Goal: Task Accomplishment & Management: Manage account settings

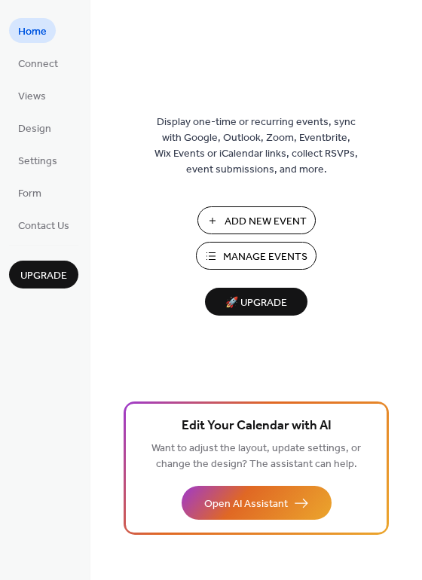
click at [273, 257] on span "Manage Events" at bounding box center [265, 257] width 84 height 16
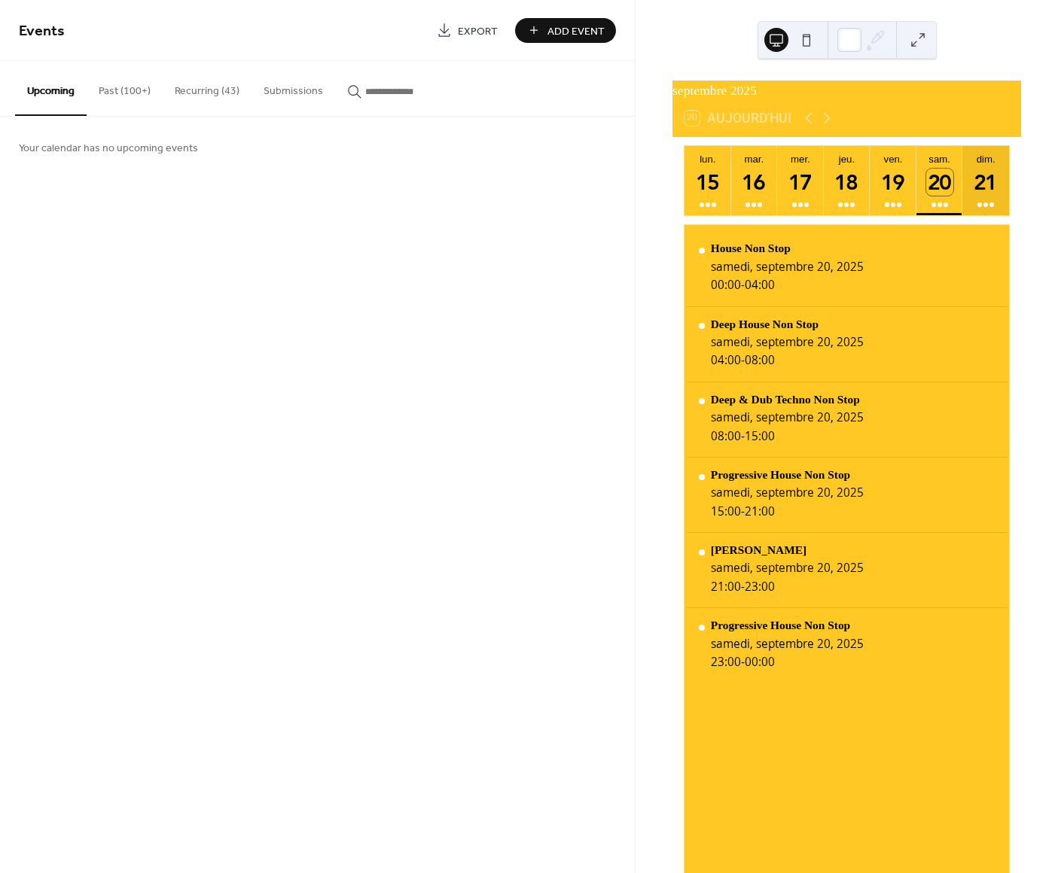
click at [988, 196] on div "21" at bounding box center [985, 182] width 27 height 27
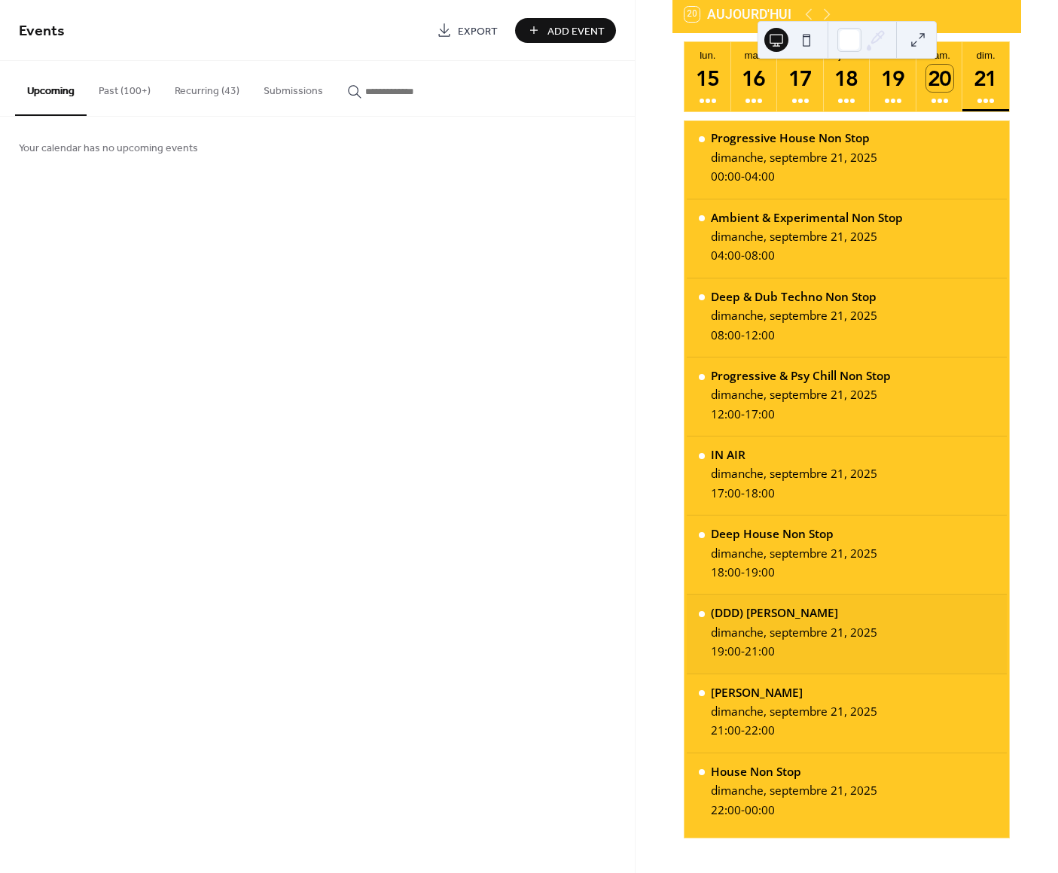
scroll to position [104, 0]
click at [209, 91] on button "Recurring (43)" at bounding box center [207, 87] width 89 height 53
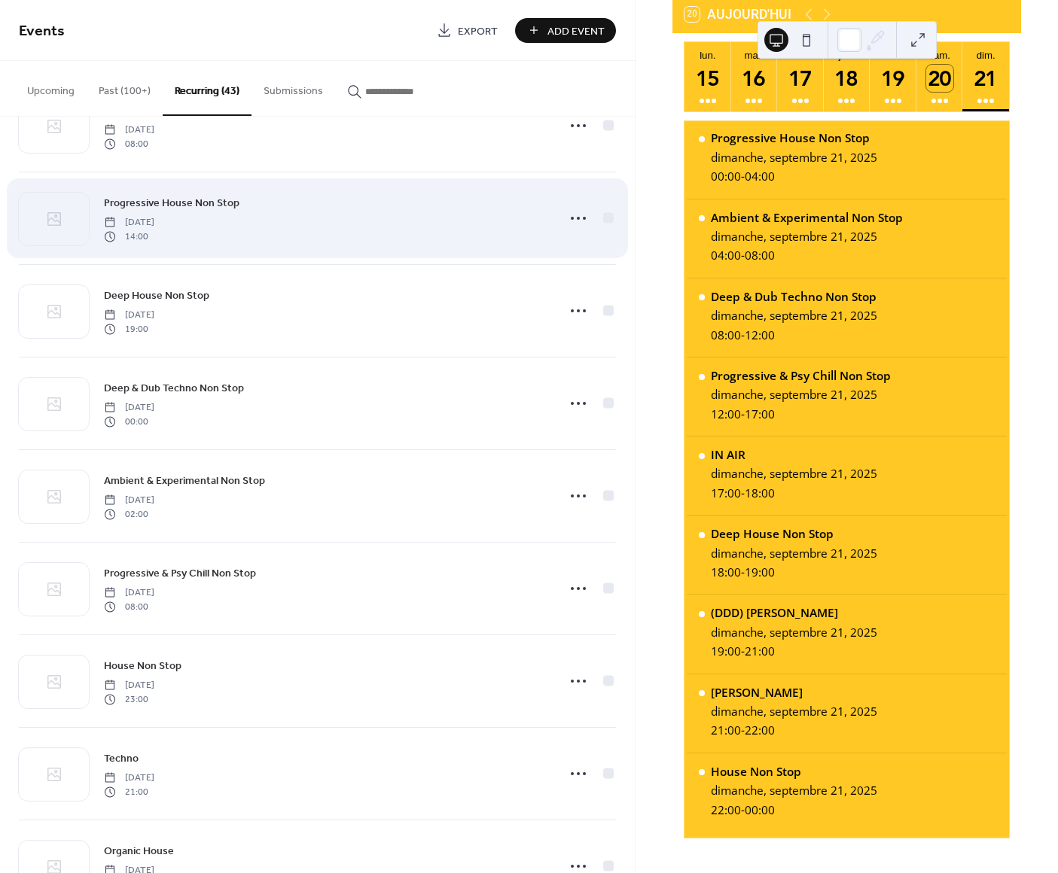
scroll to position [2283, 0]
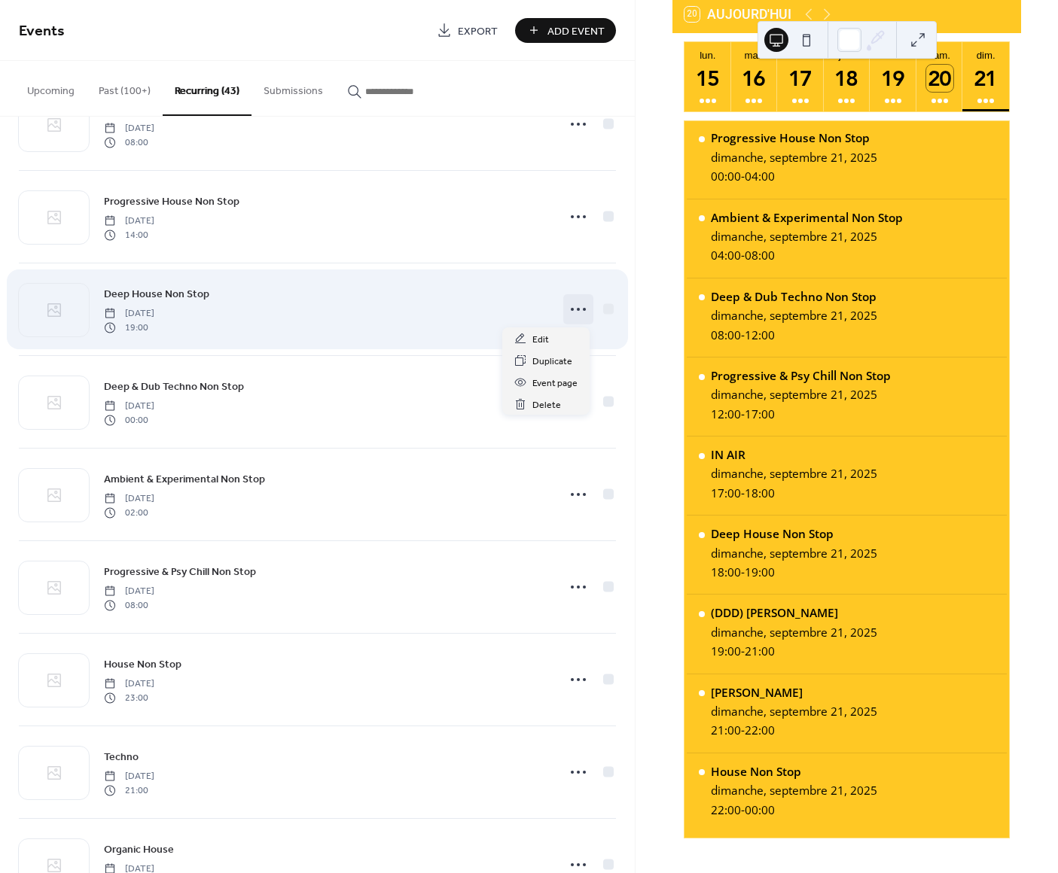
click at [570, 306] on icon at bounding box center [578, 309] width 24 height 24
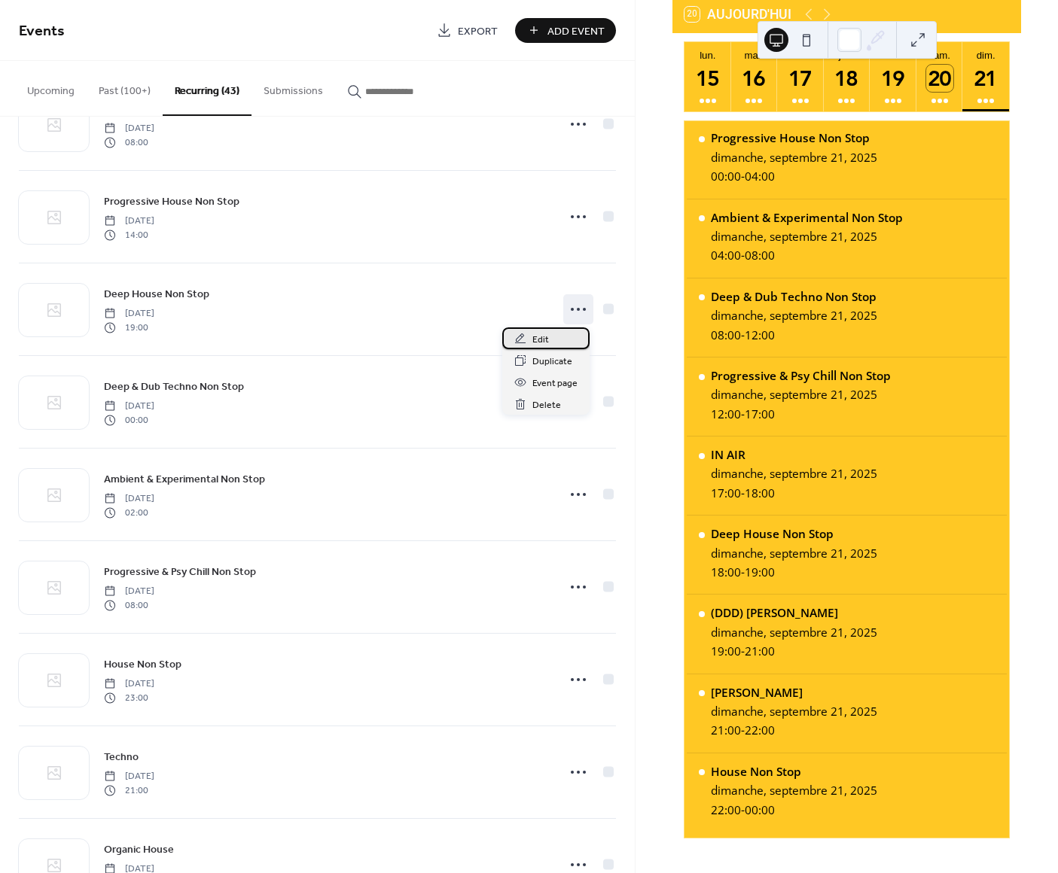
click at [540, 337] on span "Edit" at bounding box center [540, 340] width 17 height 16
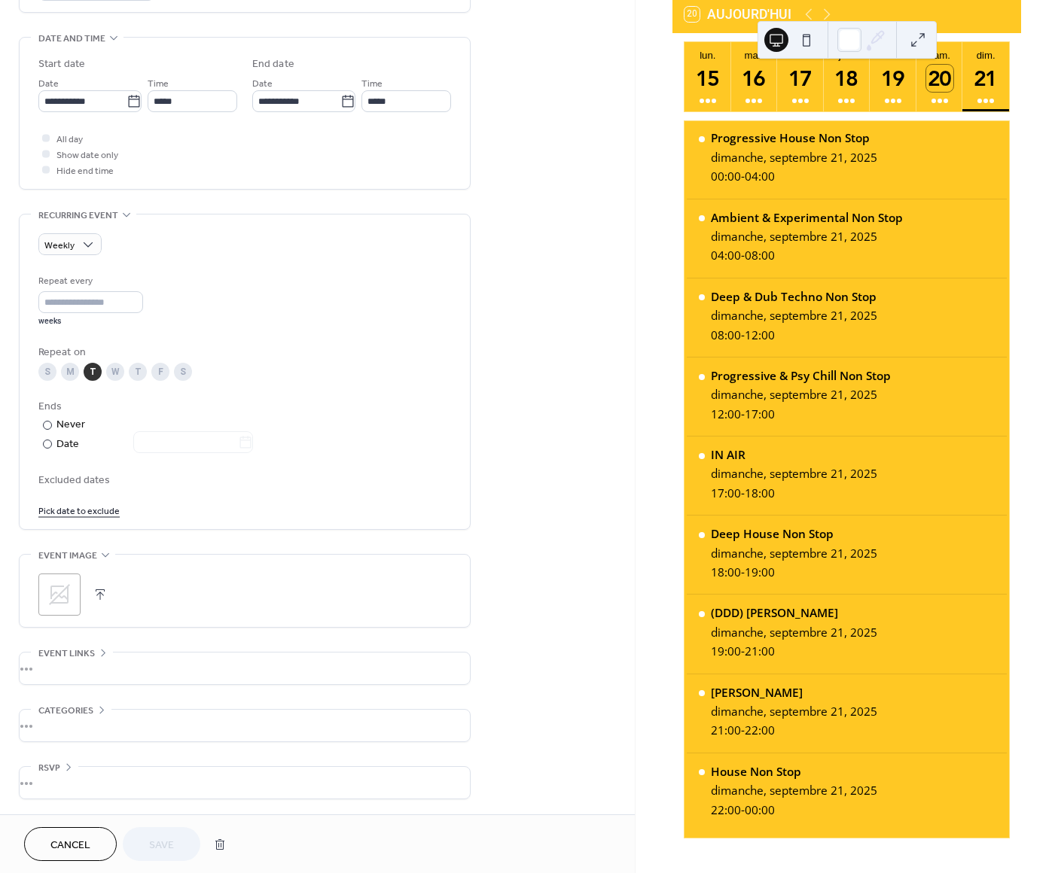
scroll to position [461, 0]
click at [69, 838] on span "Cancel" at bounding box center [70, 846] width 40 height 16
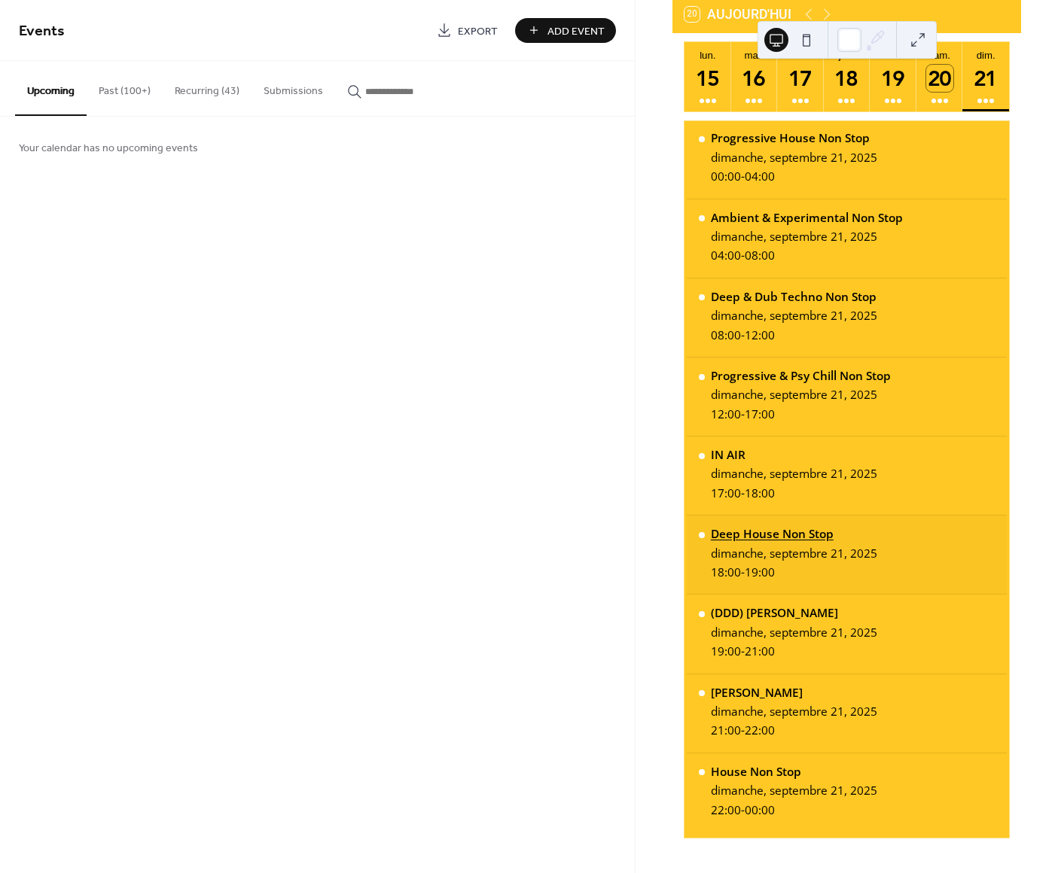
click at [773, 530] on div "Deep House Non Stop" at bounding box center [794, 534] width 166 height 16
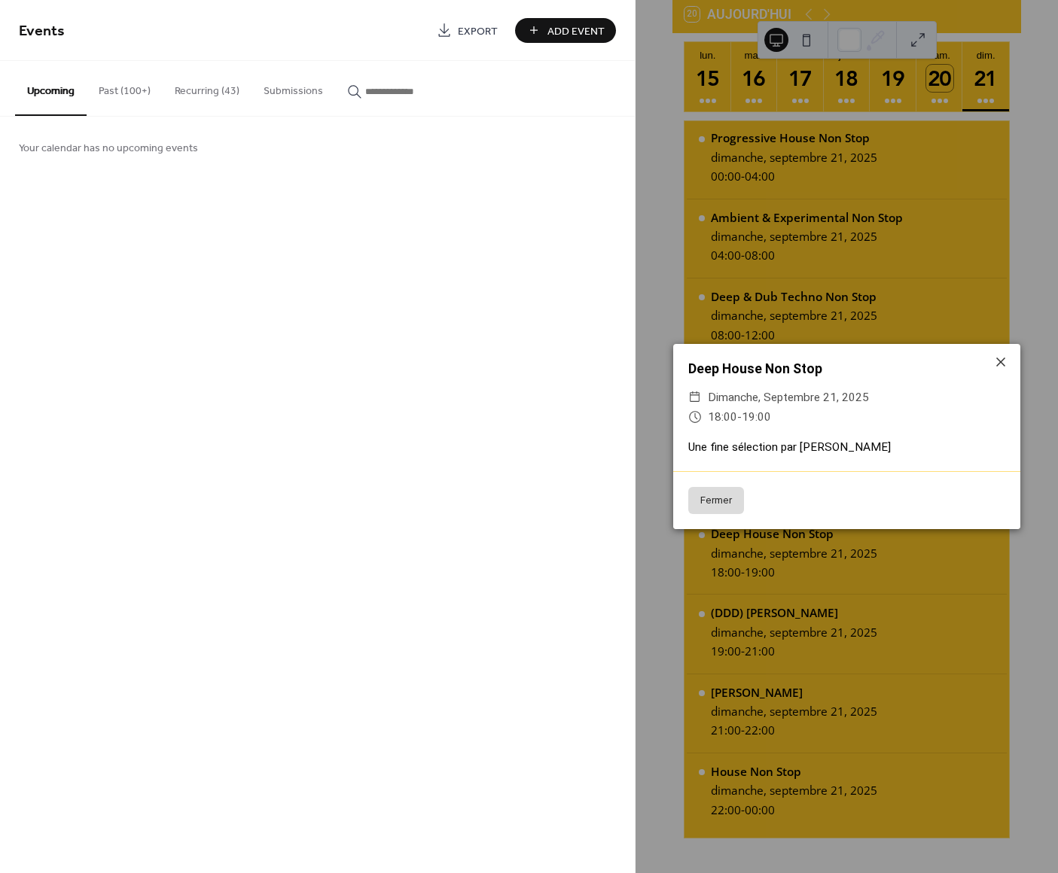
click at [726, 506] on button "Fermer" at bounding box center [716, 500] width 56 height 27
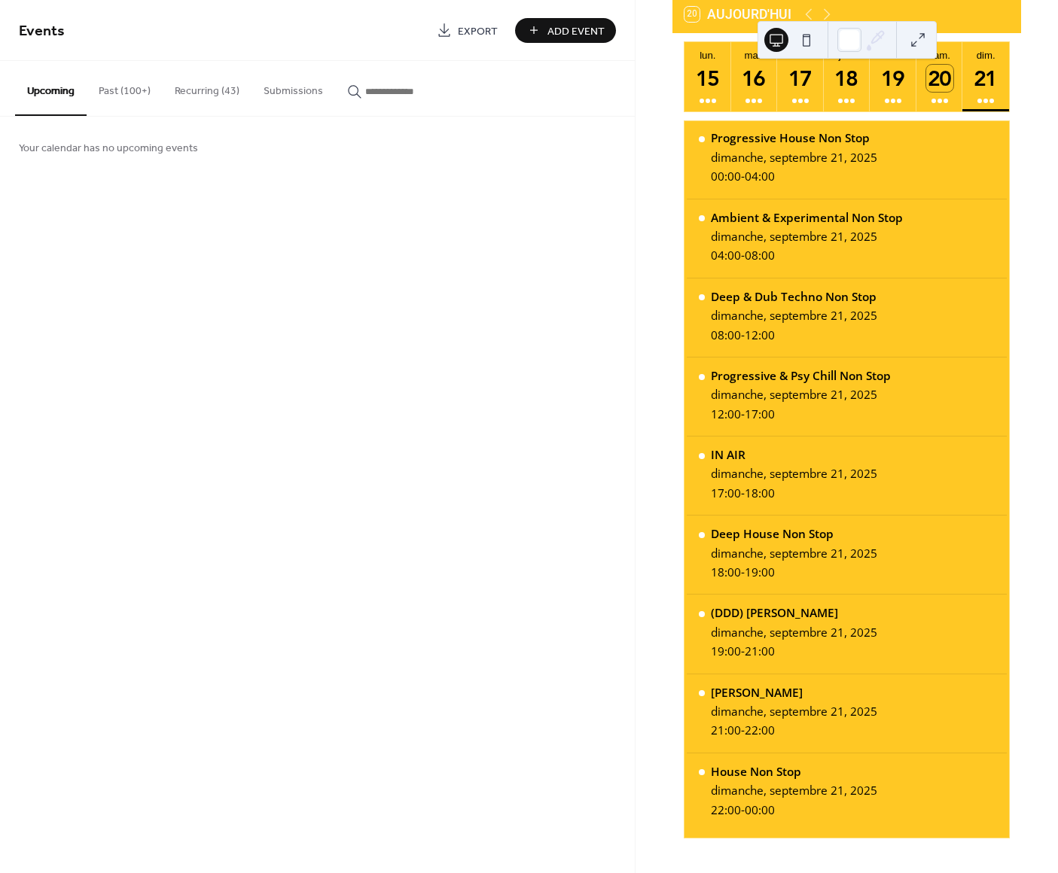
click at [201, 89] on button "Recurring (43)" at bounding box center [207, 87] width 89 height 53
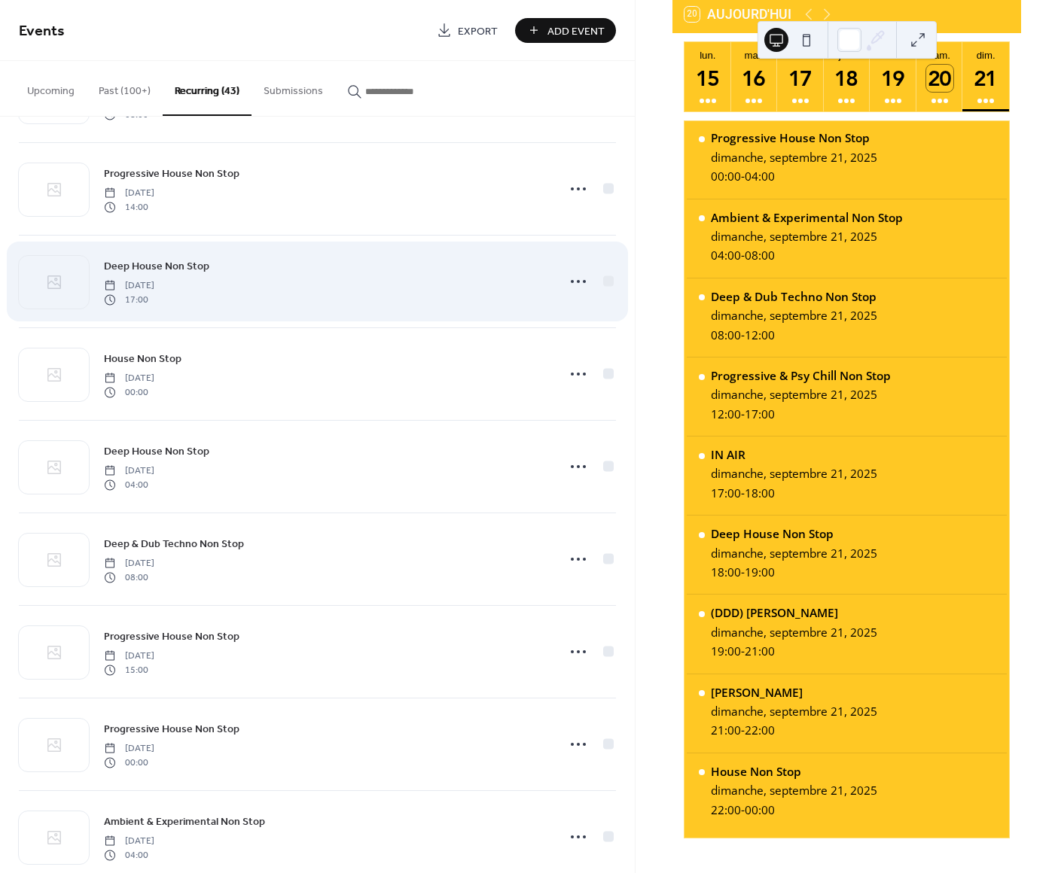
scroll to position [553, 0]
click at [571, 282] on icon at bounding box center [578, 280] width 24 height 24
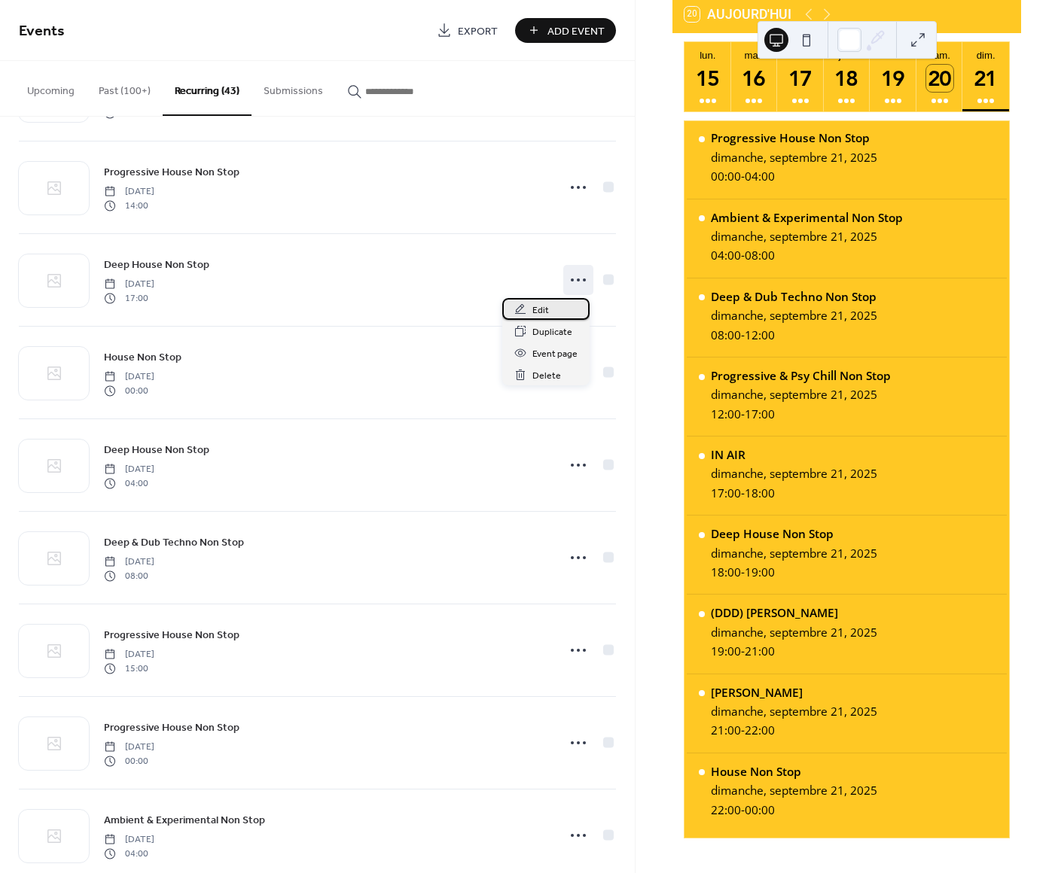
click at [541, 312] on span "Edit" at bounding box center [540, 311] width 17 height 16
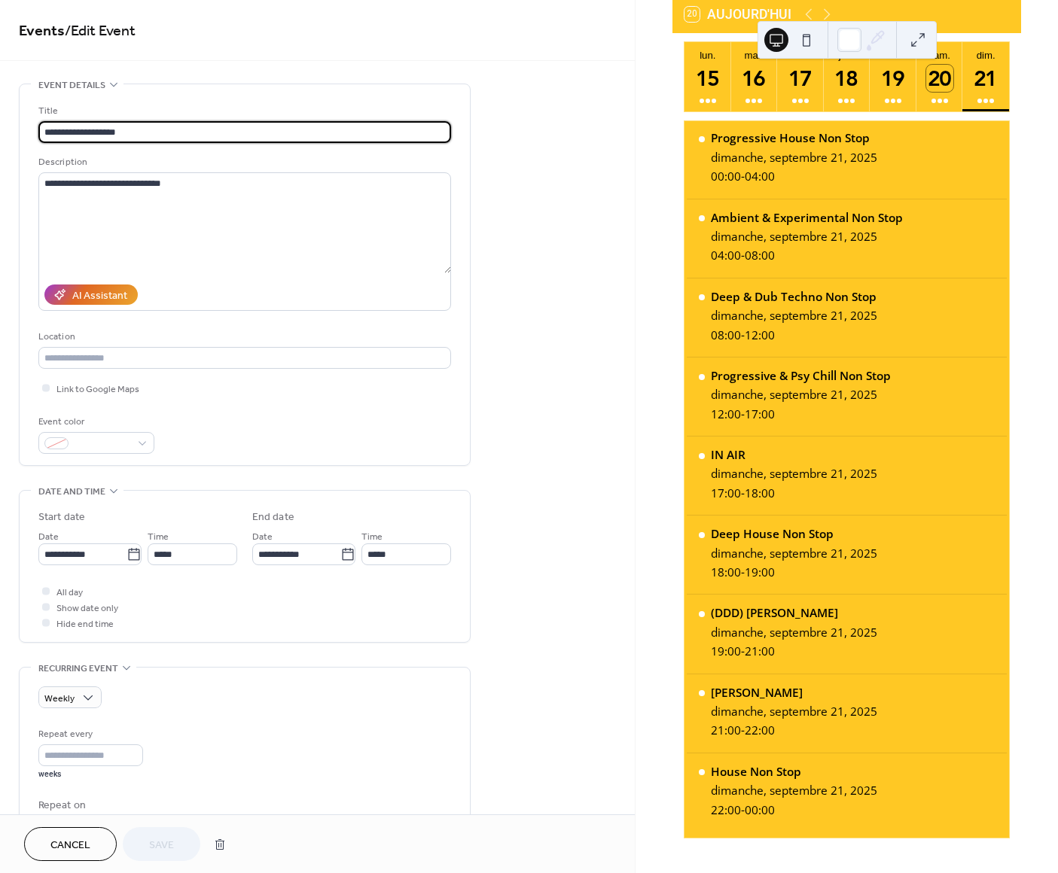
click at [69, 838] on span "Cancel" at bounding box center [70, 846] width 40 height 16
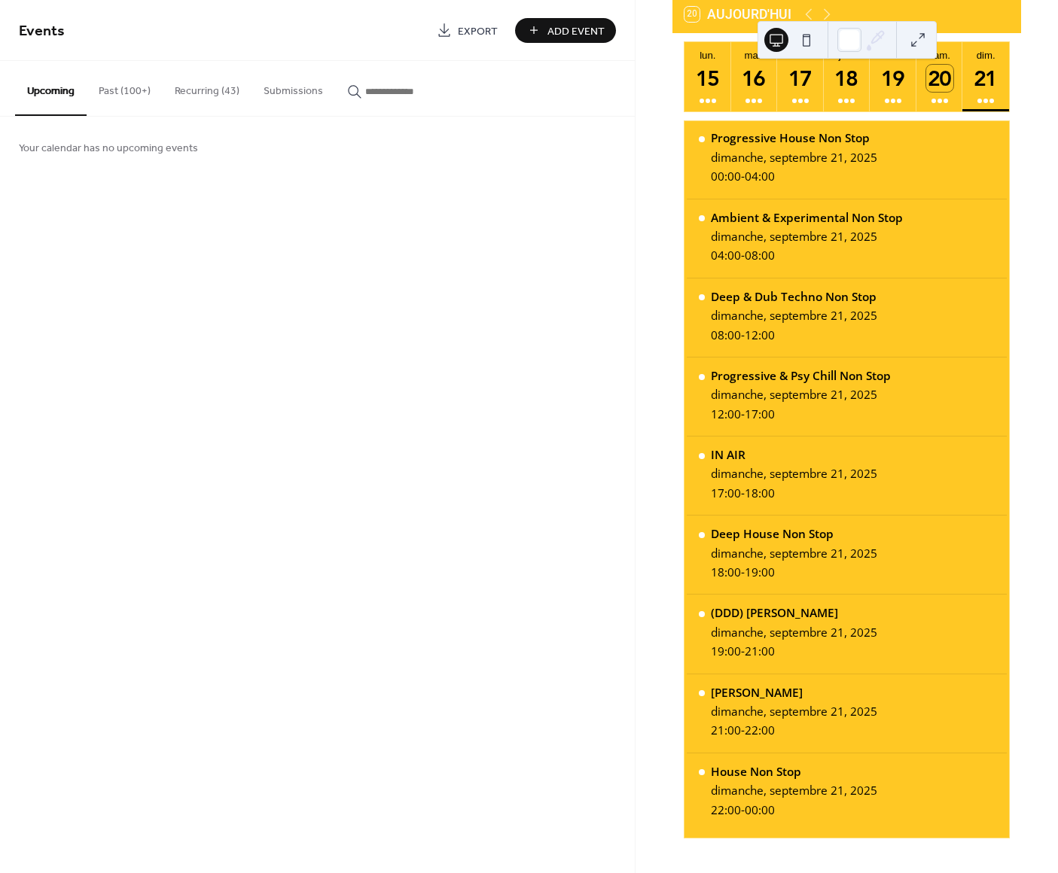
click at [210, 93] on button "Recurring (43)" at bounding box center [207, 87] width 89 height 53
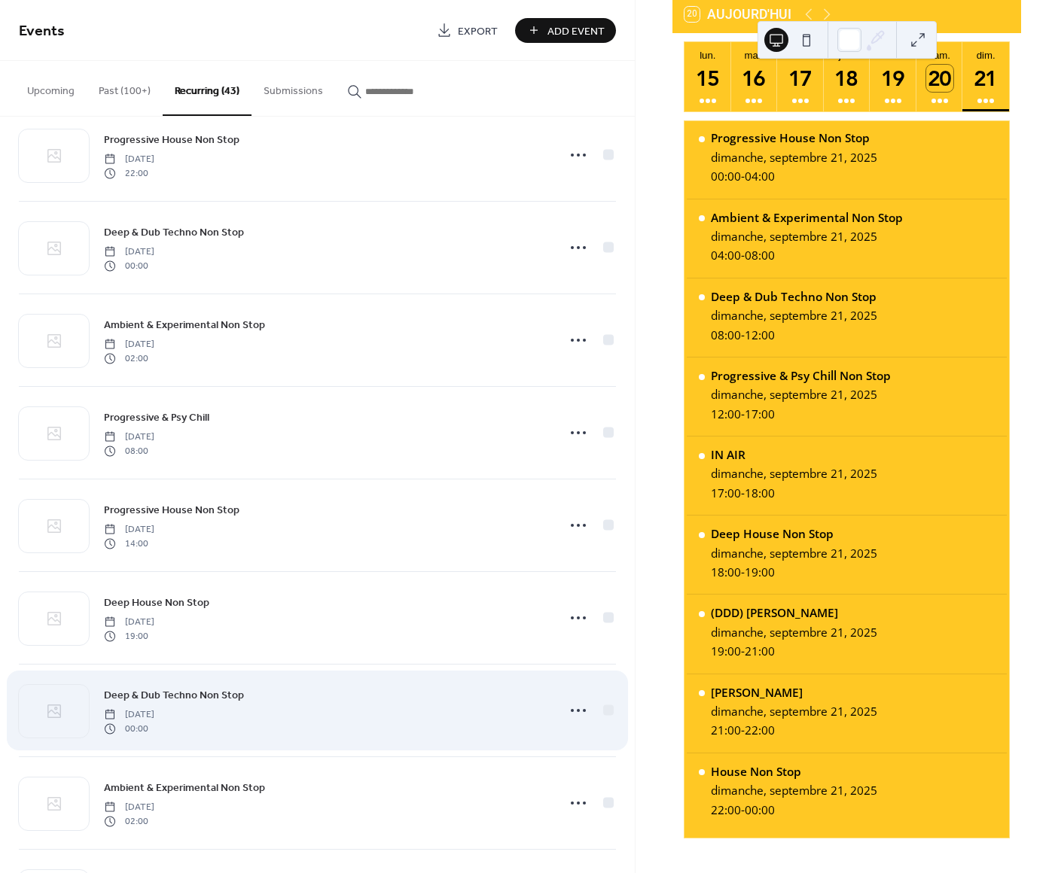
scroll to position [1968, 0]
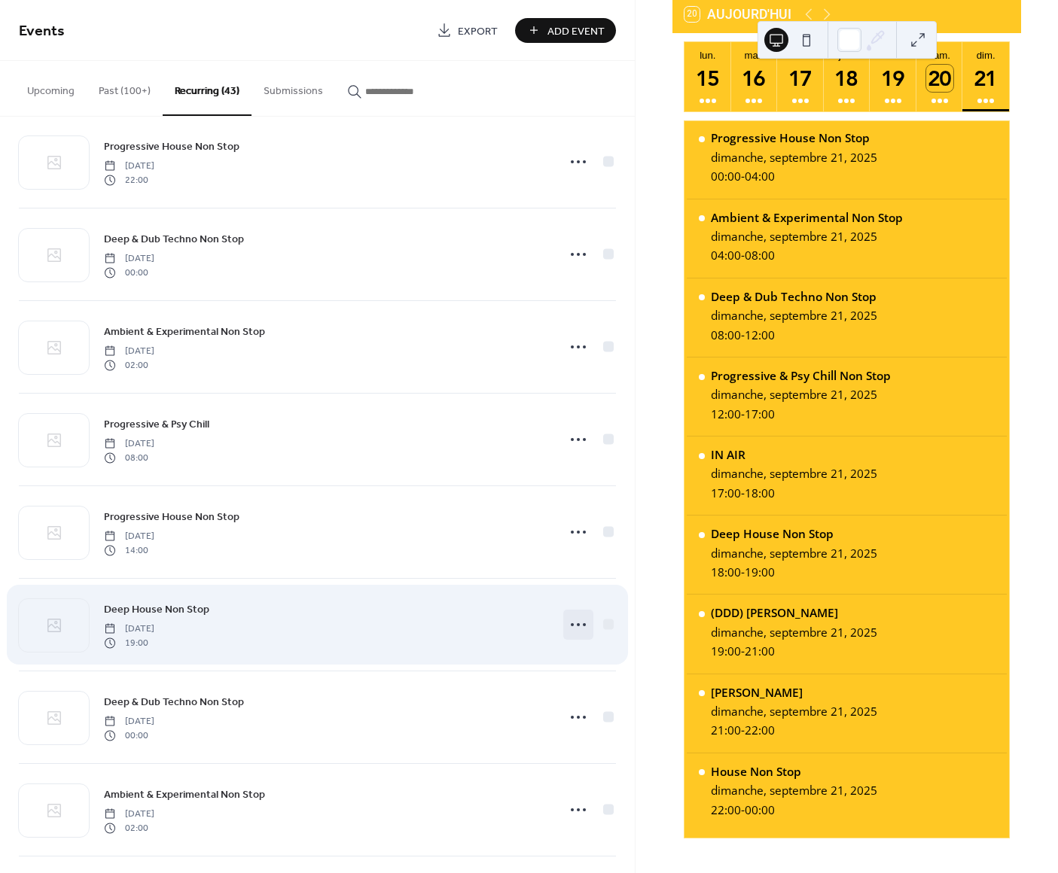
click at [568, 620] on icon at bounding box center [578, 625] width 24 height 24
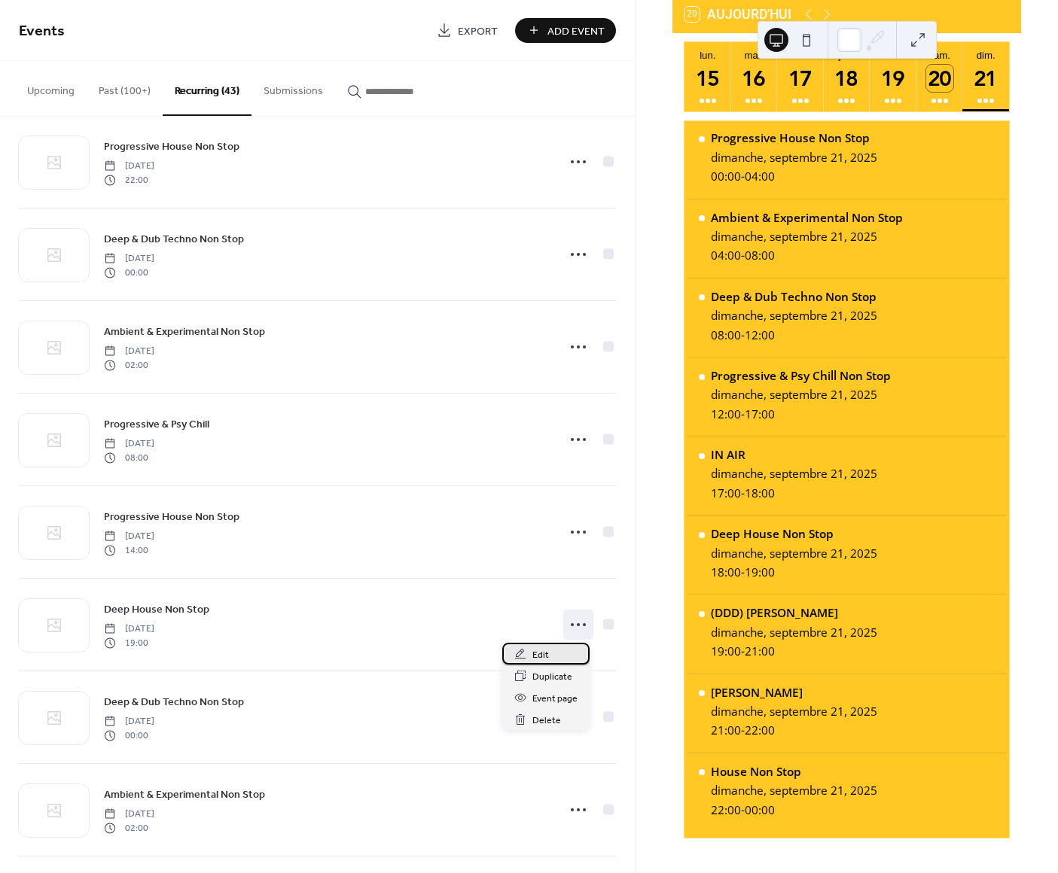
click at [544, 655] on span "Edit" at bounding box center [540, 655] width 17 height 16
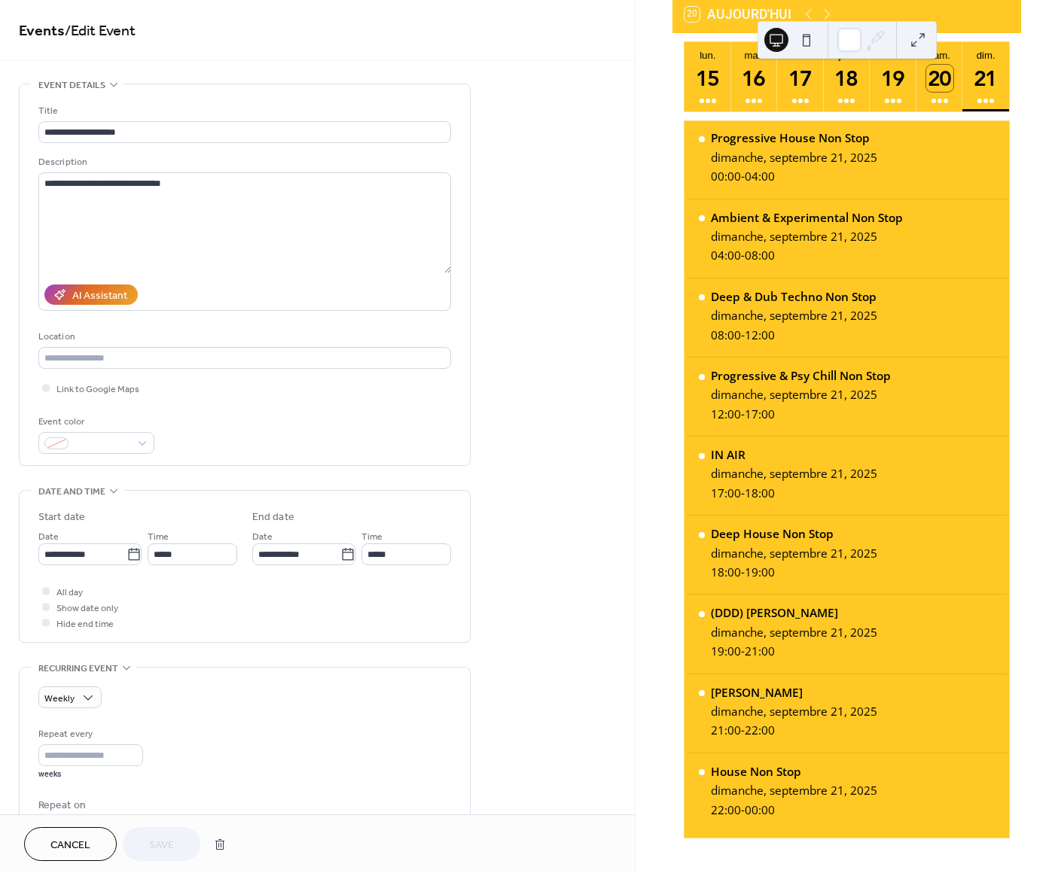
click at [76, 845] on span "Cancel" at bounding box center [70, 846] width 40 height 16
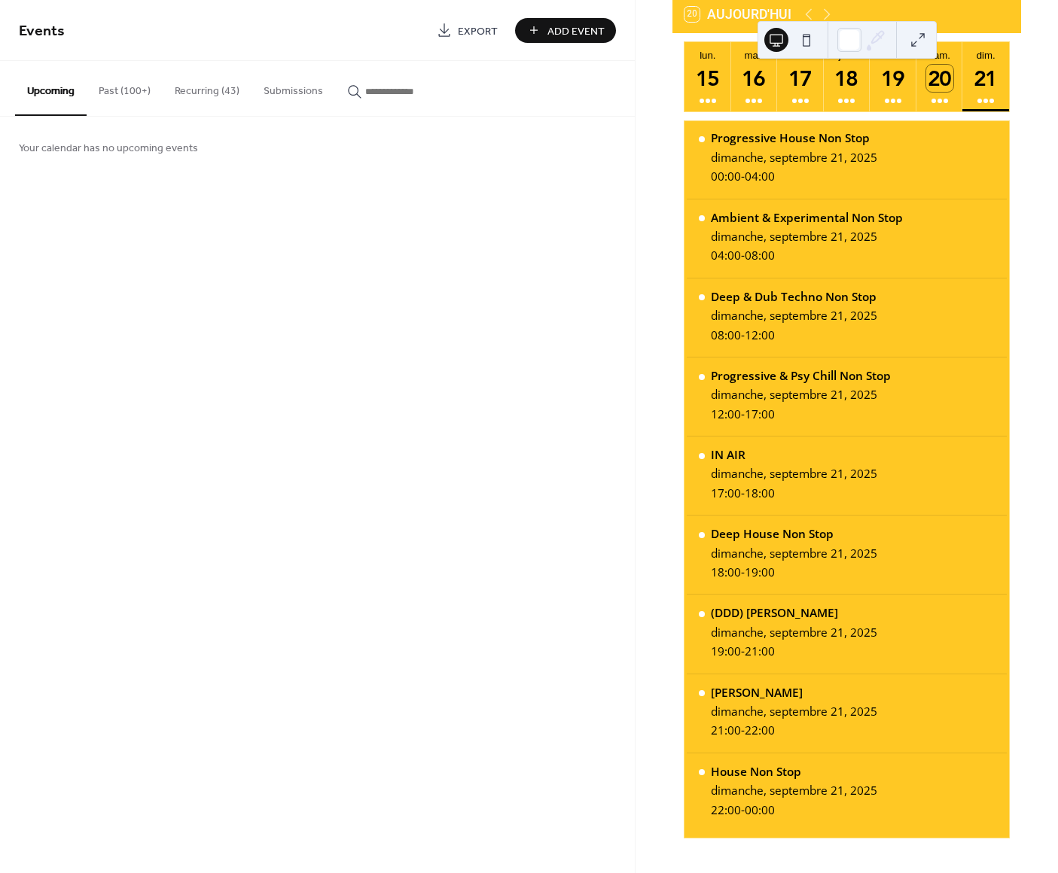
click at [184, 91] on button "Recurring (43)" at bounding box center [207, 87] width 89 height 53
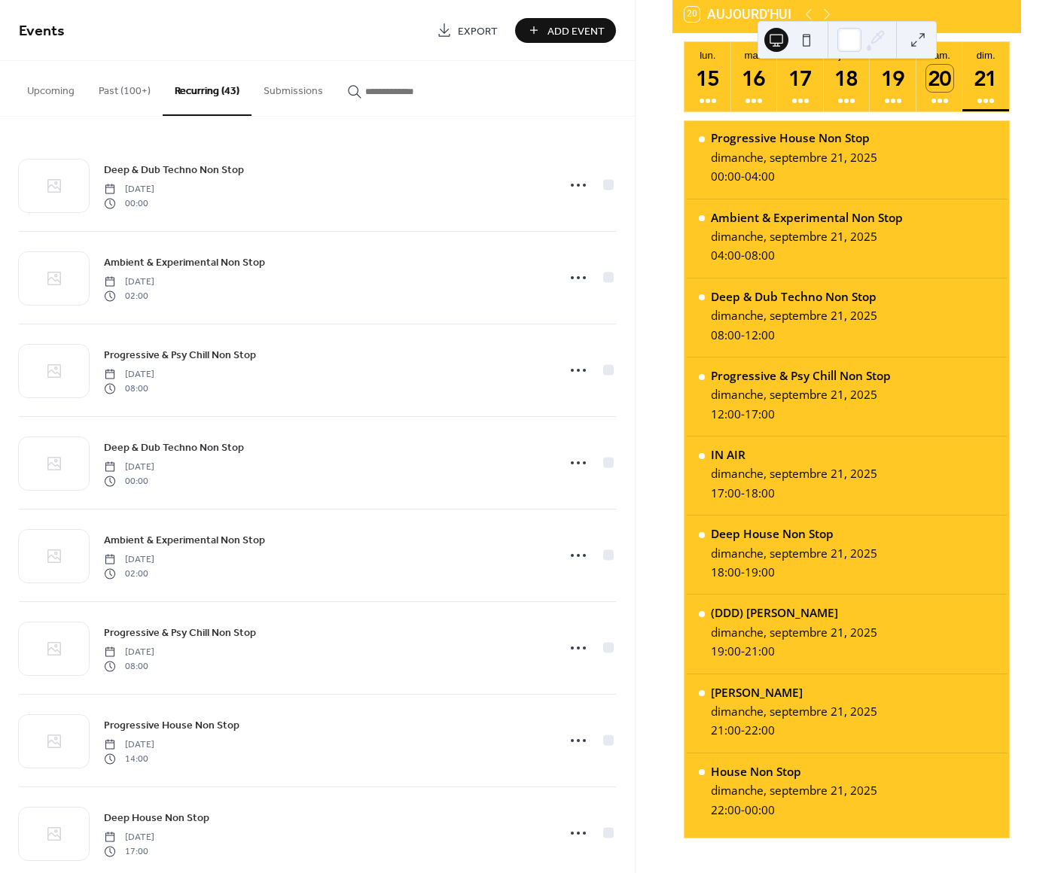
click at [108, 88] on button "Past (100+)" at bounding box center [125, 87] width 76 height 53
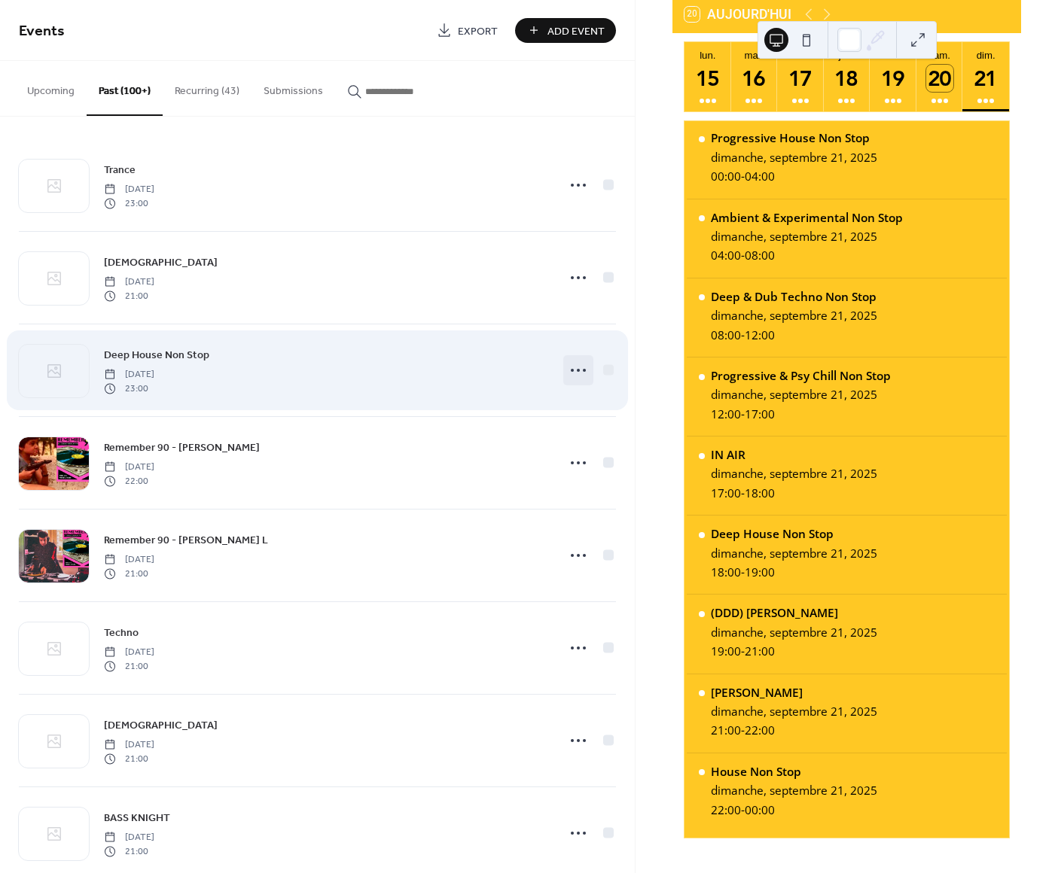
click at [577, 371] on circle at bounding box center [578, 370] width 3 height 3
click at [428, 355] on div "Deep House Non Stop Tuesday, September 16, 2025 23:00" at bounding box center [326, 370] width 444 height 48
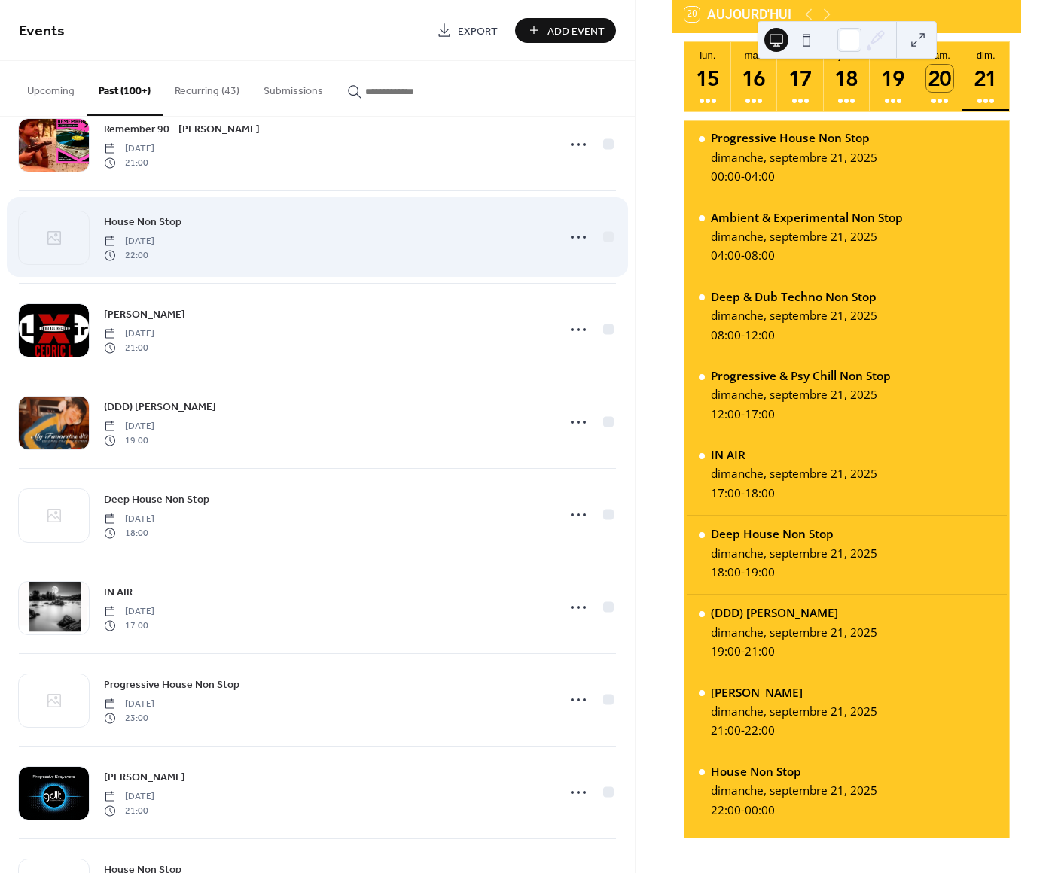
scroll to position [6801, 0]
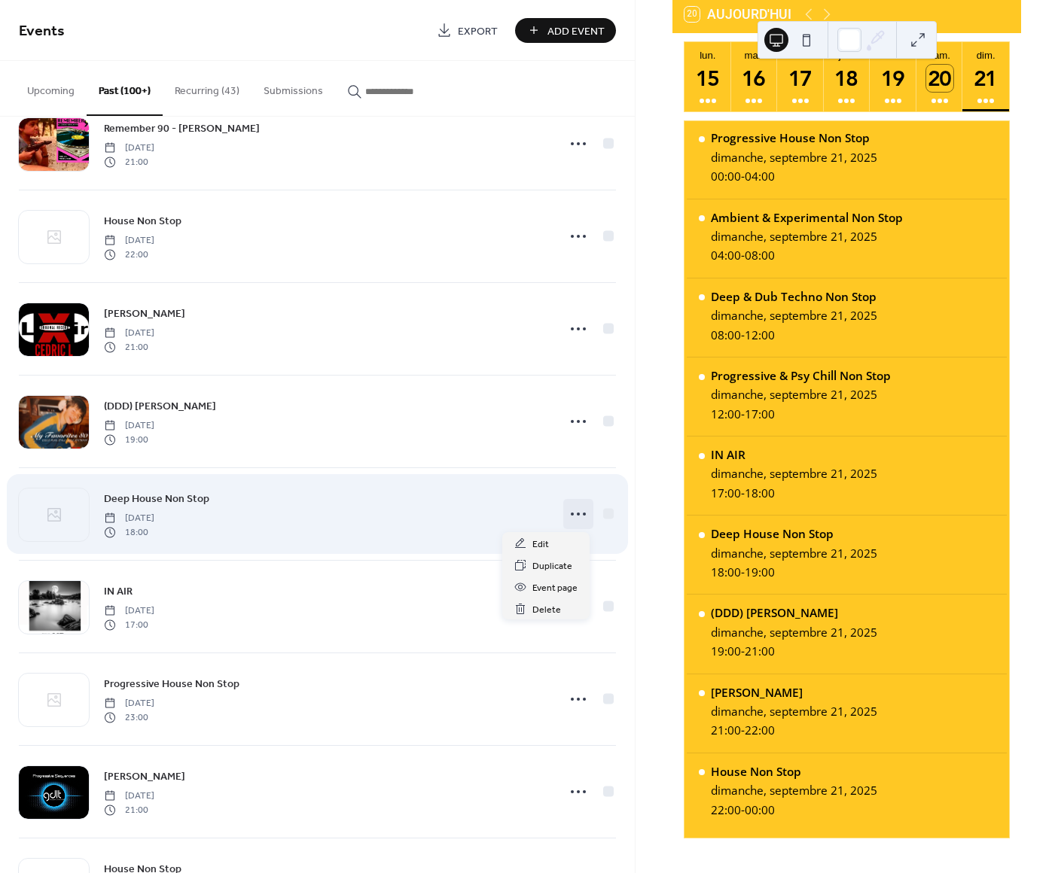
click at [571, 512] on icon at bounding box center [578, 514] width 24 height 24
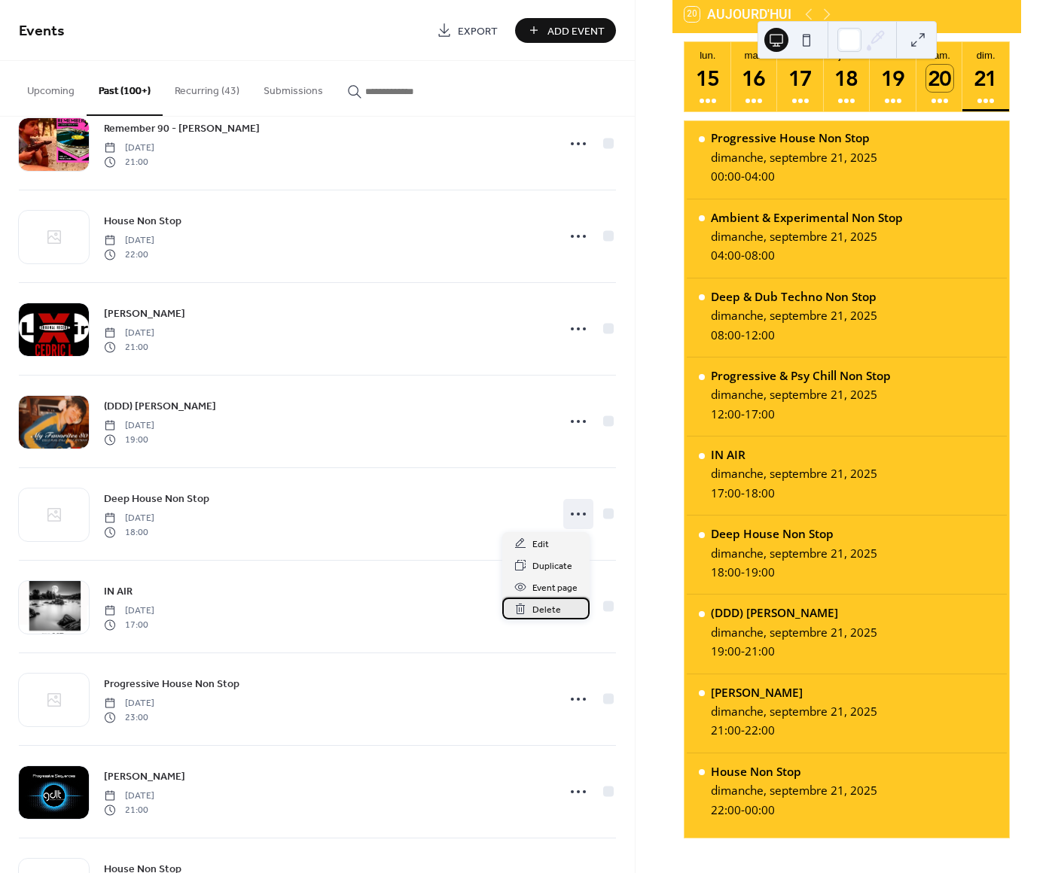
click at [547, 608] on span "Delete" at bounding box center [546, 610] width 29 height 16
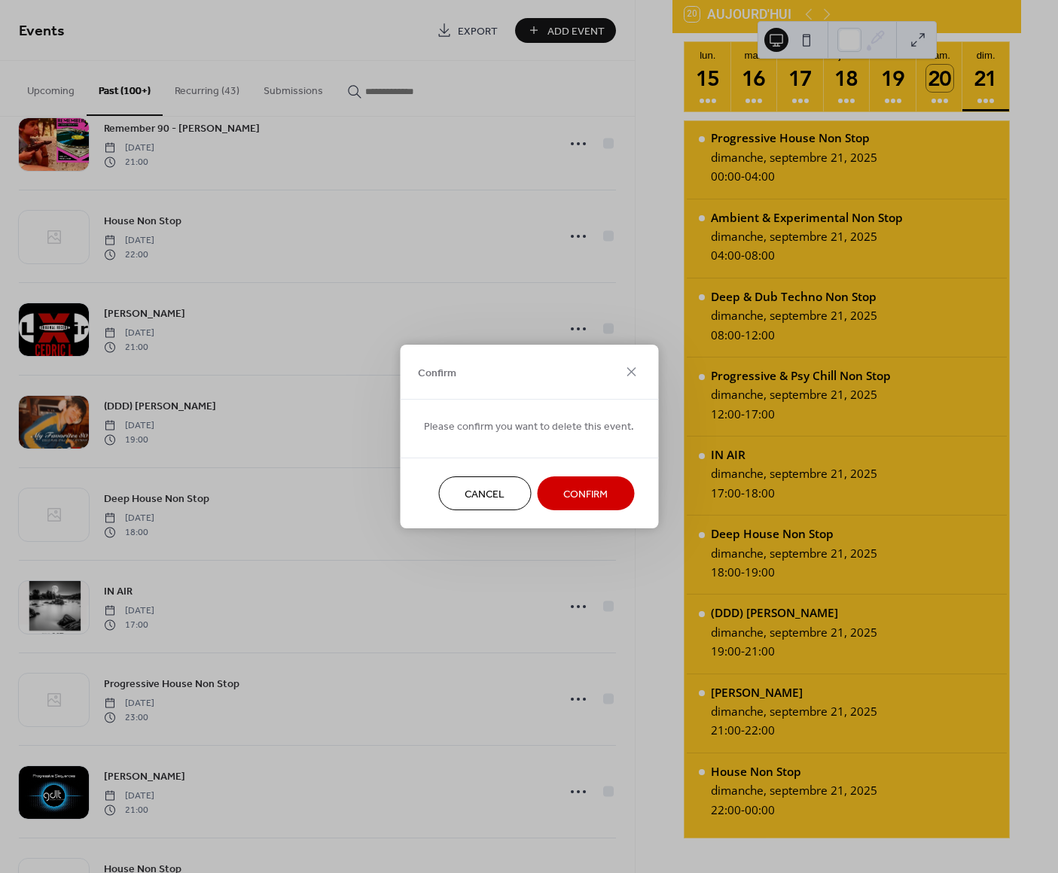
click at [565, 495] on span "Confirm" at bounding box center [585, 495] width 44 height 16
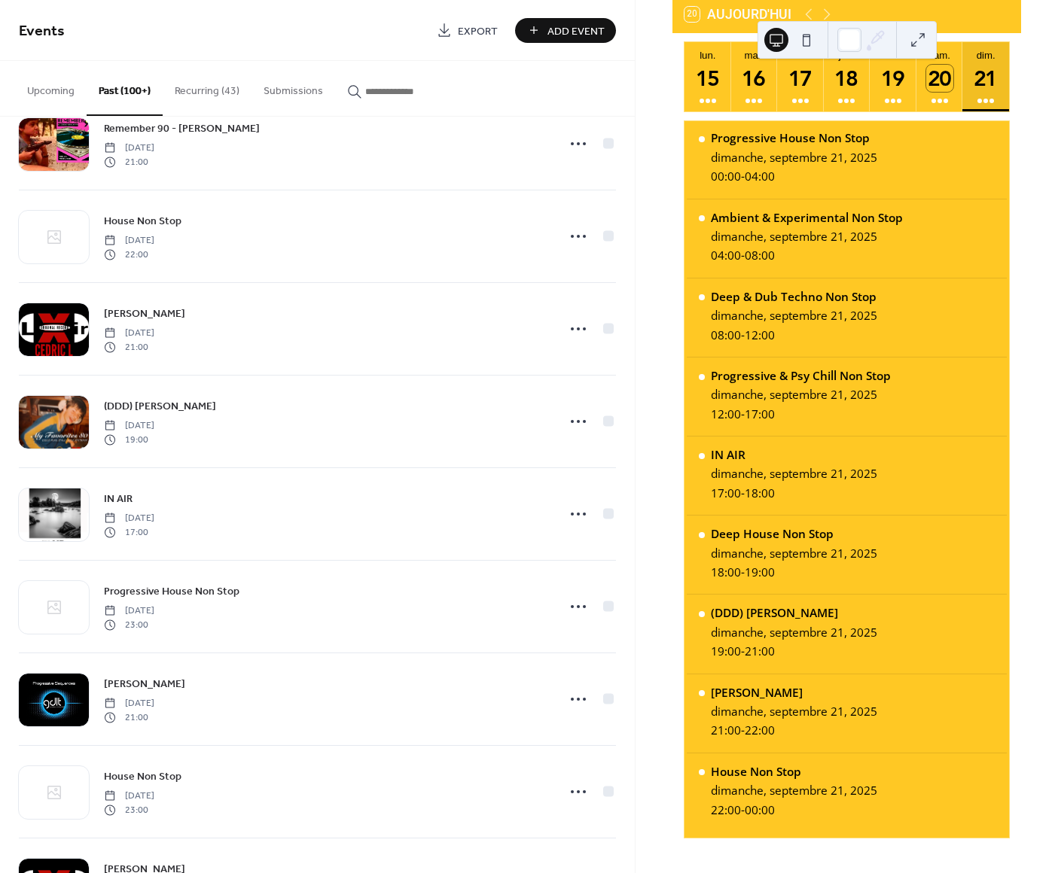
click at [982, 77] on div "21" at bounding box center [985, 78] width 27 height 27
click at [981, 87] on div "21" at bounding box center [985, 78] width 27 height 27
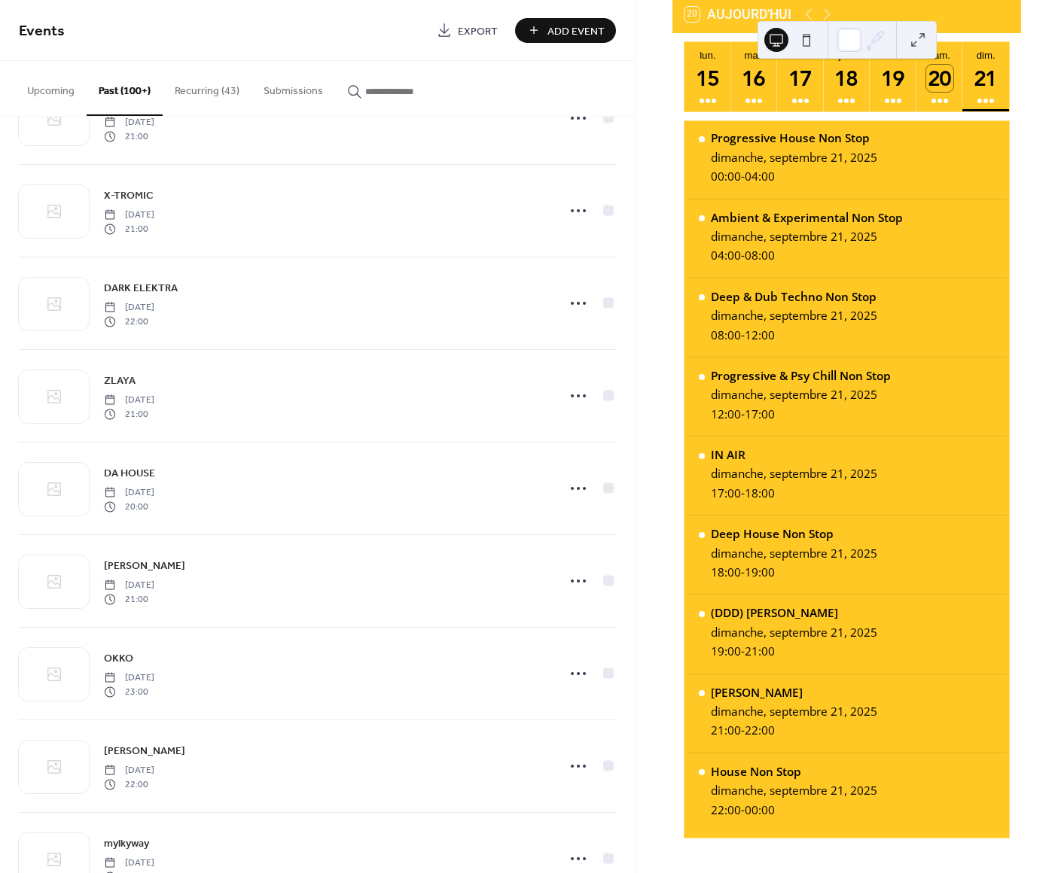
scroll to position [2669, 0]
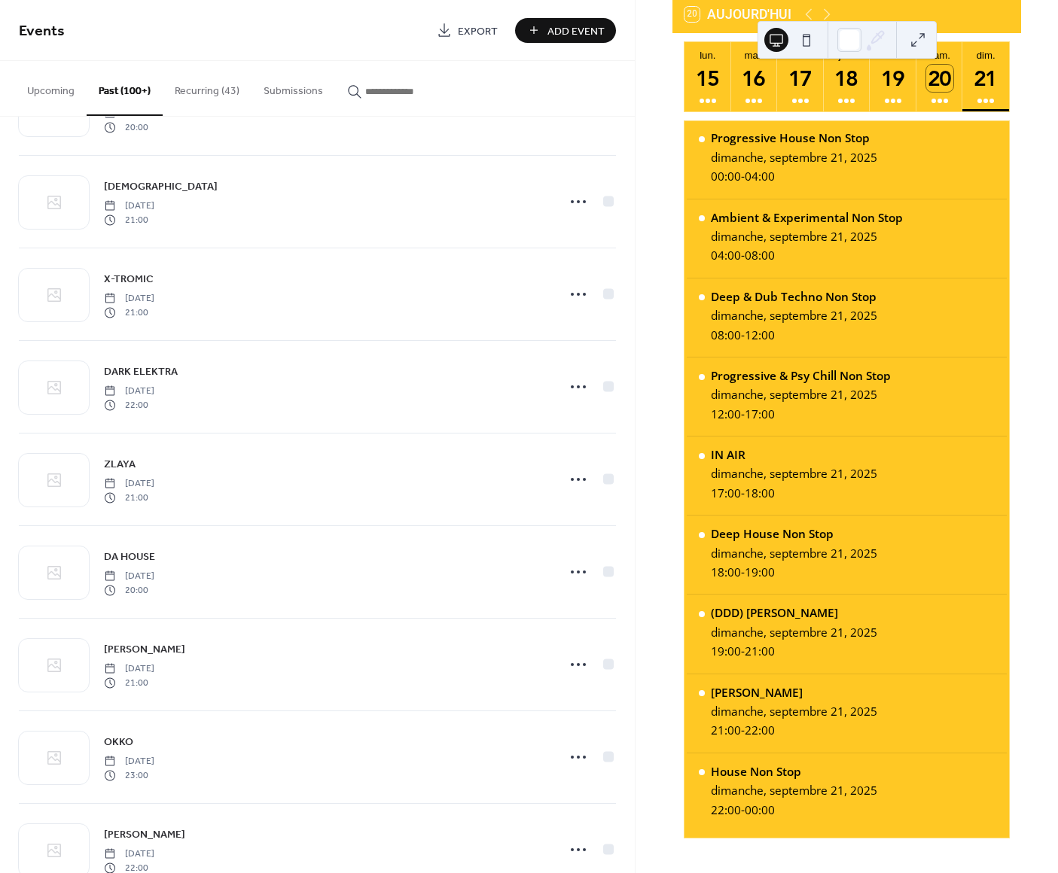
click at [203, 89] on button "Recurring (43)" at bounding box center [207, 87] width 89 height 53
